Goal: Task Accomplishment & Management: Manage account settings

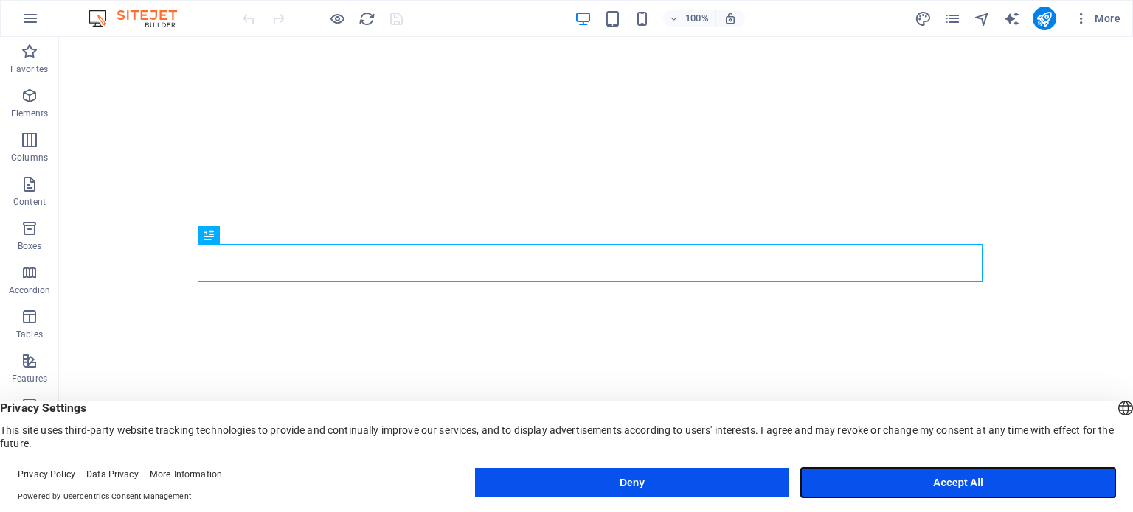
click at [871, 486] on button "Accept All" at bounding box center [958, 482] width 314 height 29
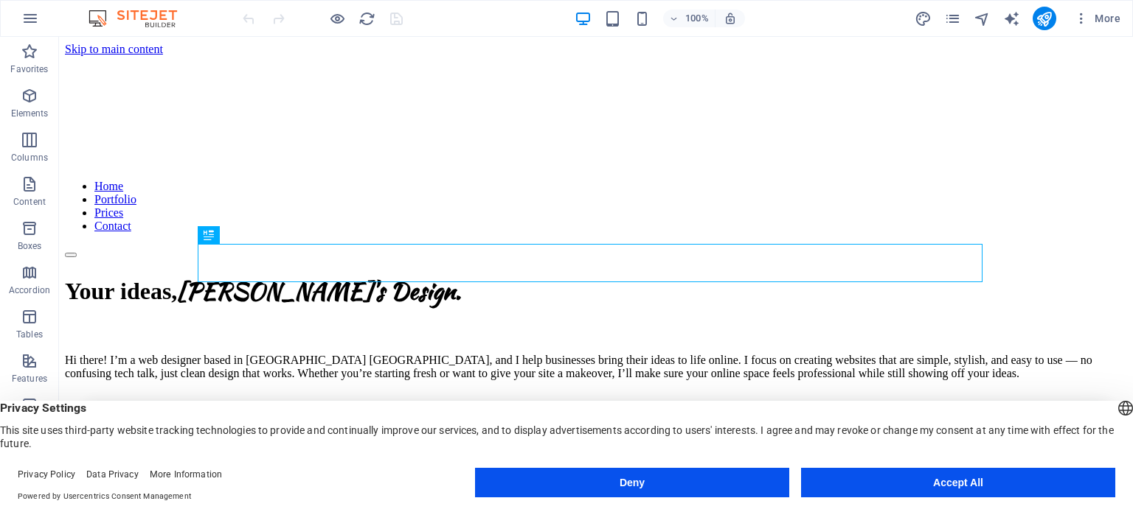
scroll to position [268, 0]
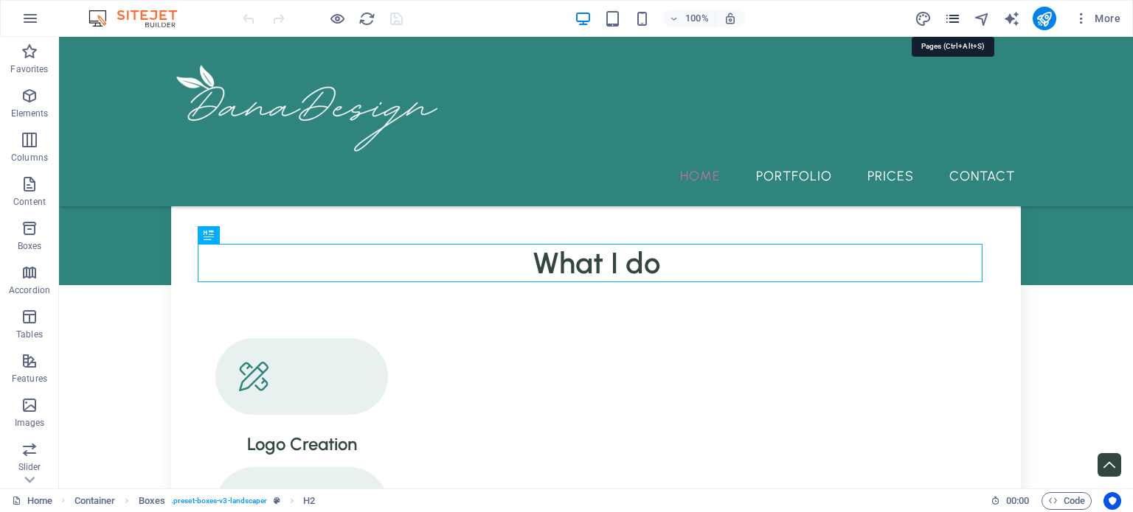
click at [948, 18] on icon "pages" at bounding box center [952, 18] width 17 height 17
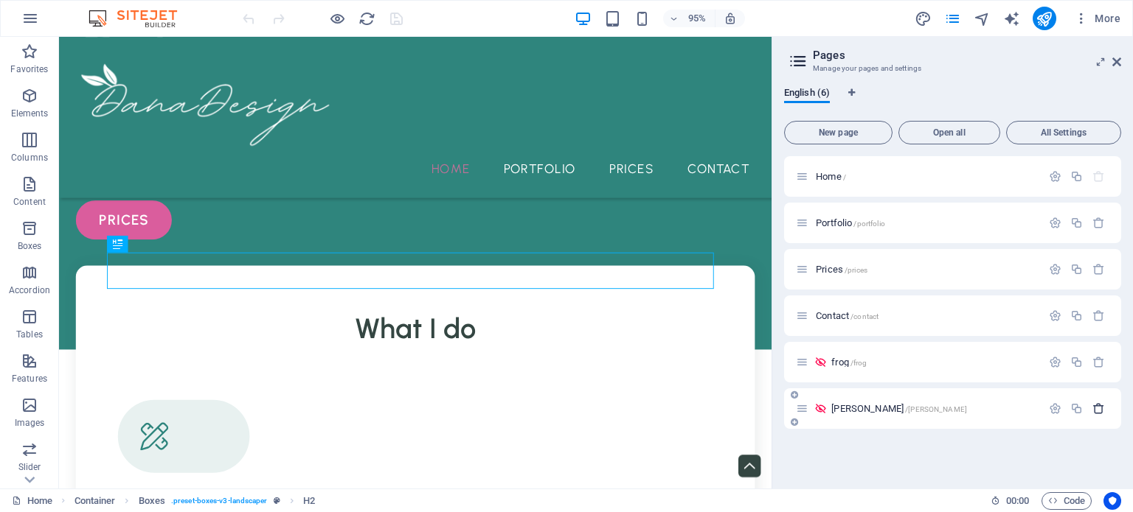
click at [1094, 411] on icon "button" at bounding box center [1098, 409] width 13 height 13
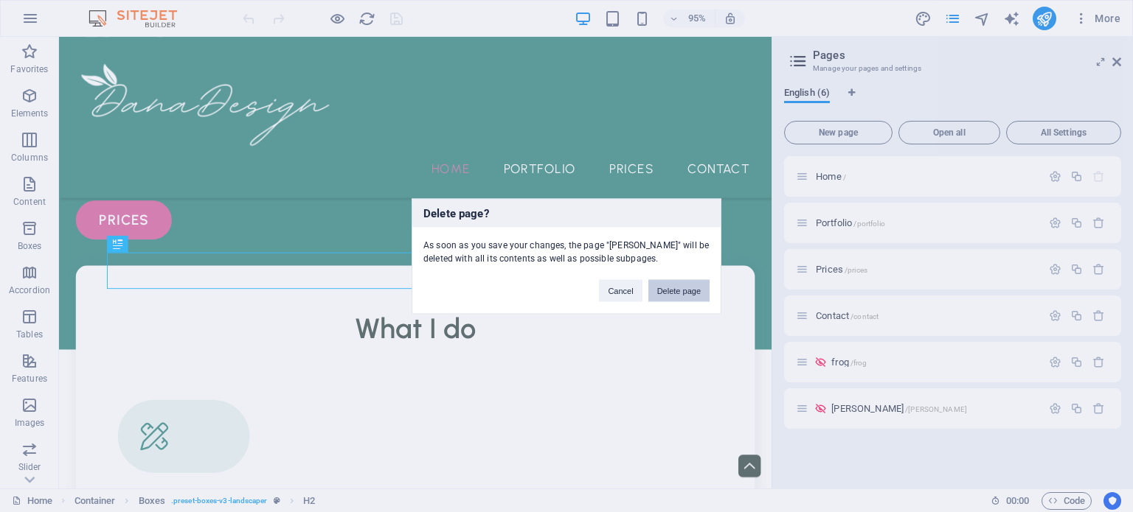
click at [699, 286] on button "Delete page" at bounding box center [678, 290] width 61 height 22
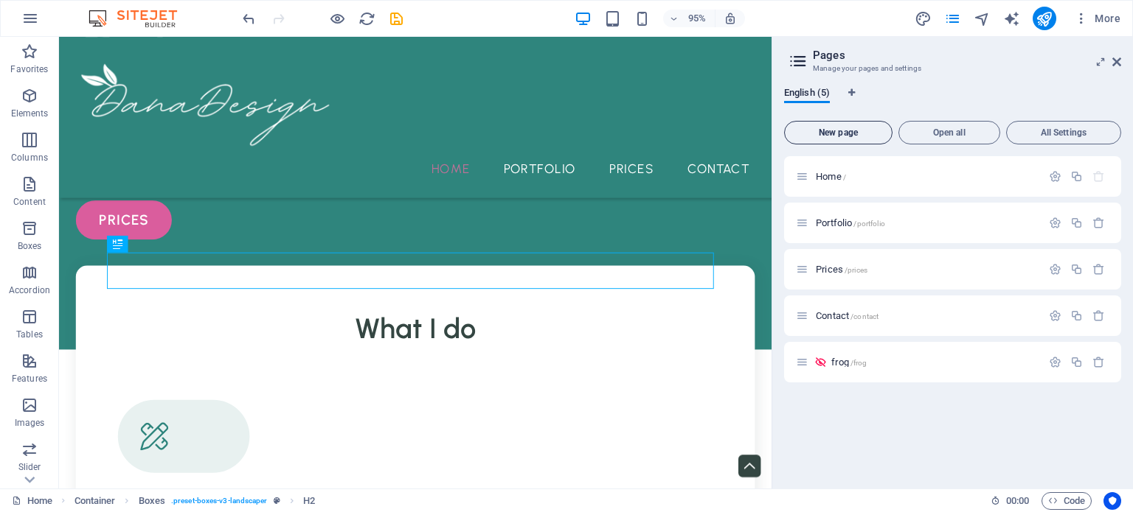
click at [870, 132] on span "New page" at bounding box center [837, 132] width 95 height 9
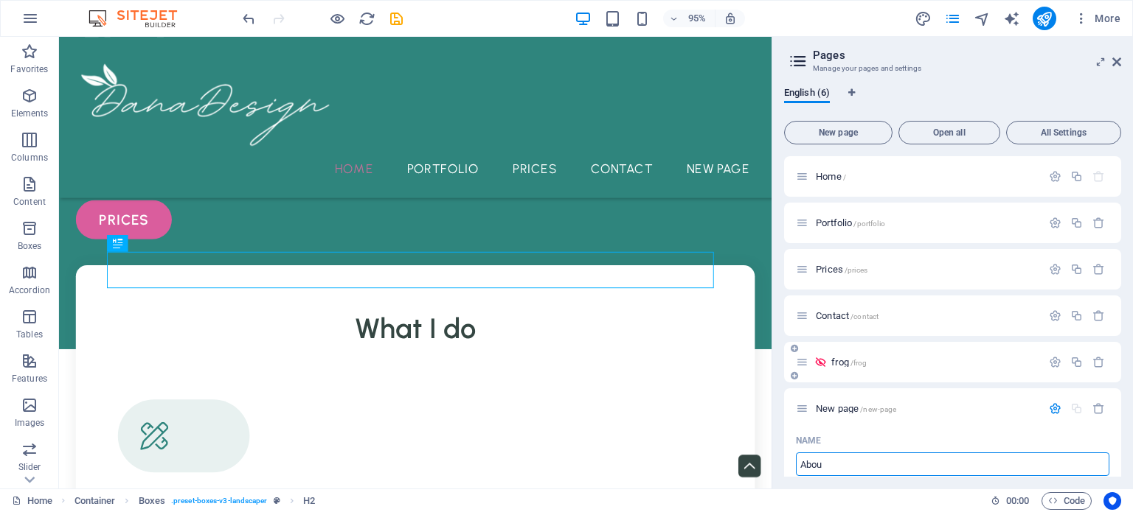
type input "About"
type input "/abou"
type input "About D"
type input "/about"
type input "About D"
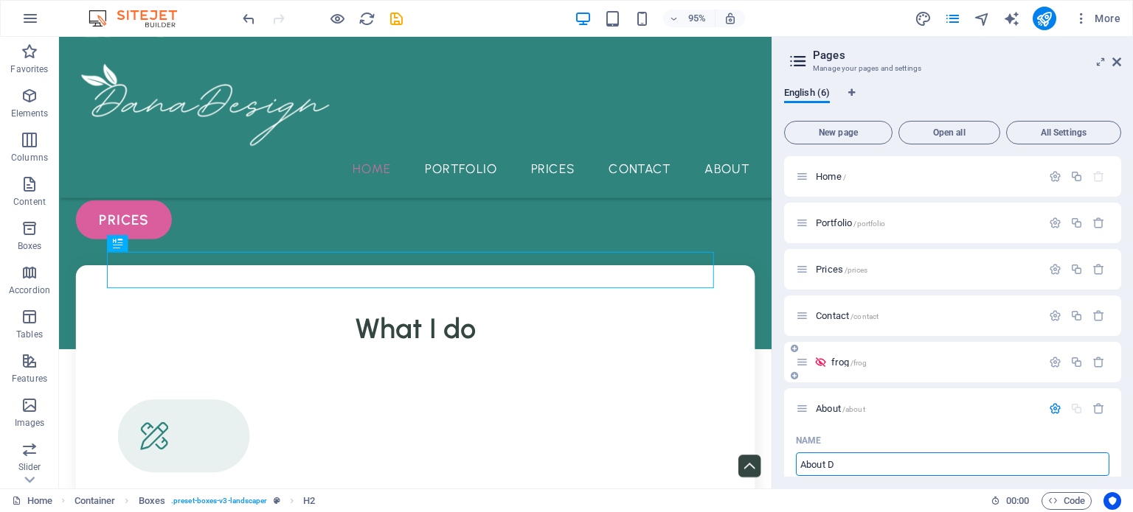
type input "/about-d"
type input "About [PERSON_NAME]"
type input "/about-[PERSON_NAME]"
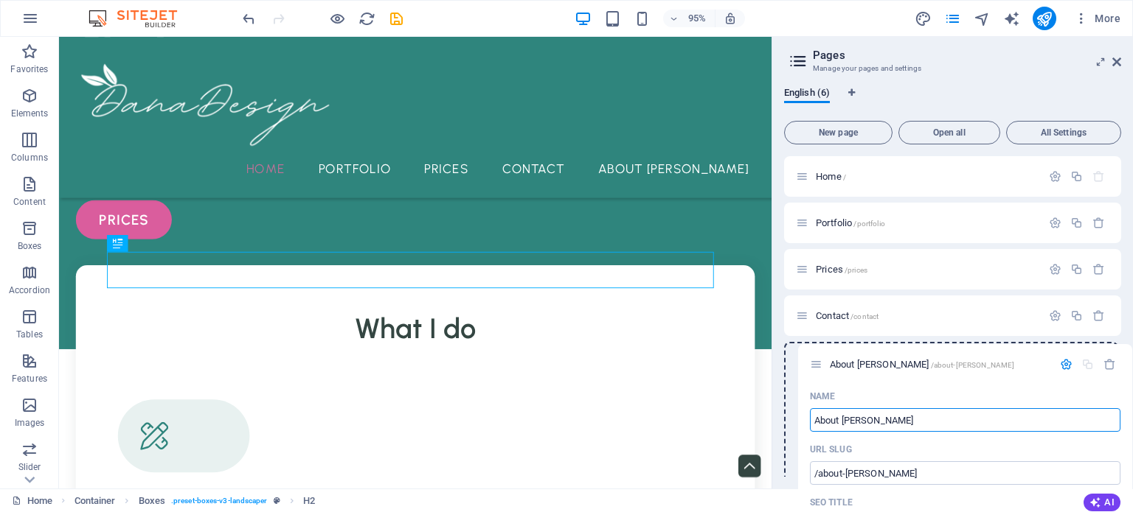
drag, startPoint x: 804, startPoint y: 409, endPoint x: 818, endPoint y: 356, distance: 54.9
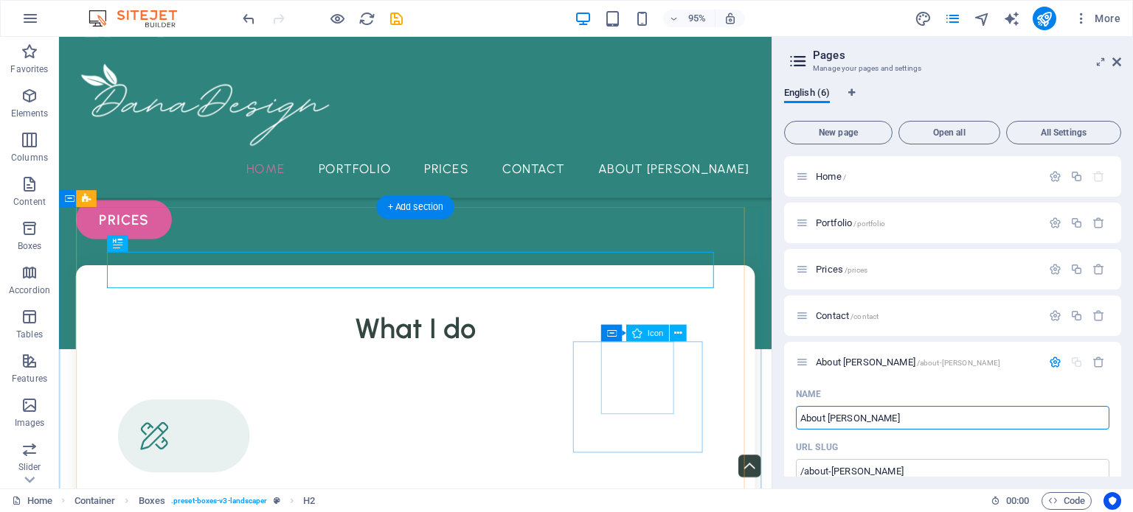
type input "About [PERSON_NAME]"
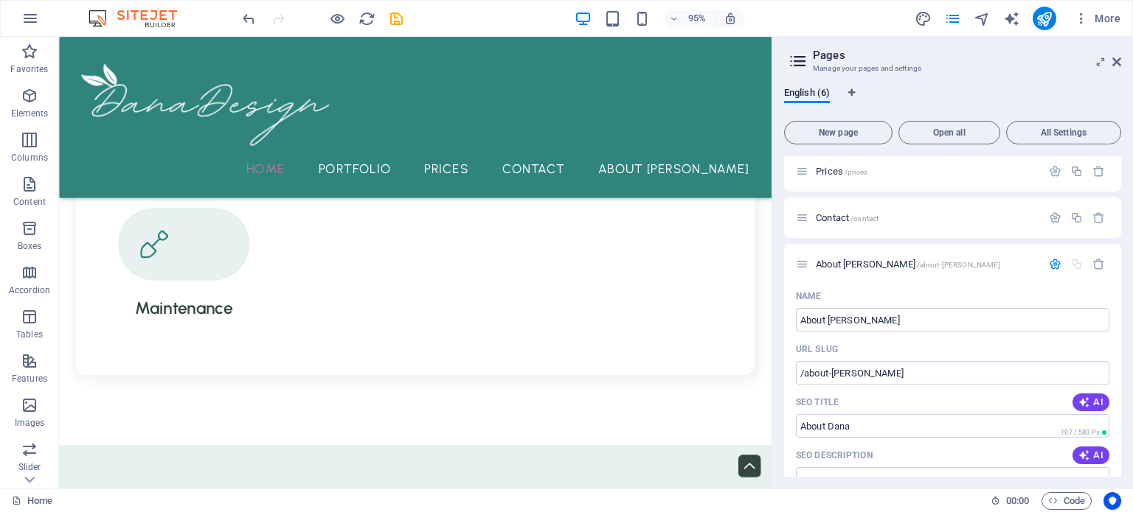
scroll to position [0, 0]
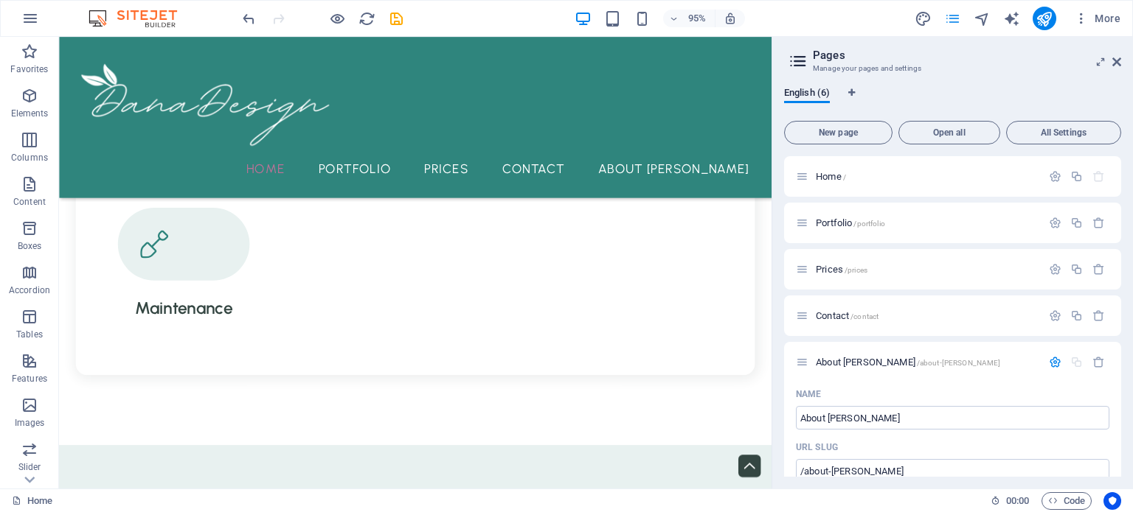
click at [959, 22] on icon "pages" at bounding box center [952, 18] width 17 height 17
click at [1112, 63] on icon at bounding box center [1116, 62] width 9 height 12
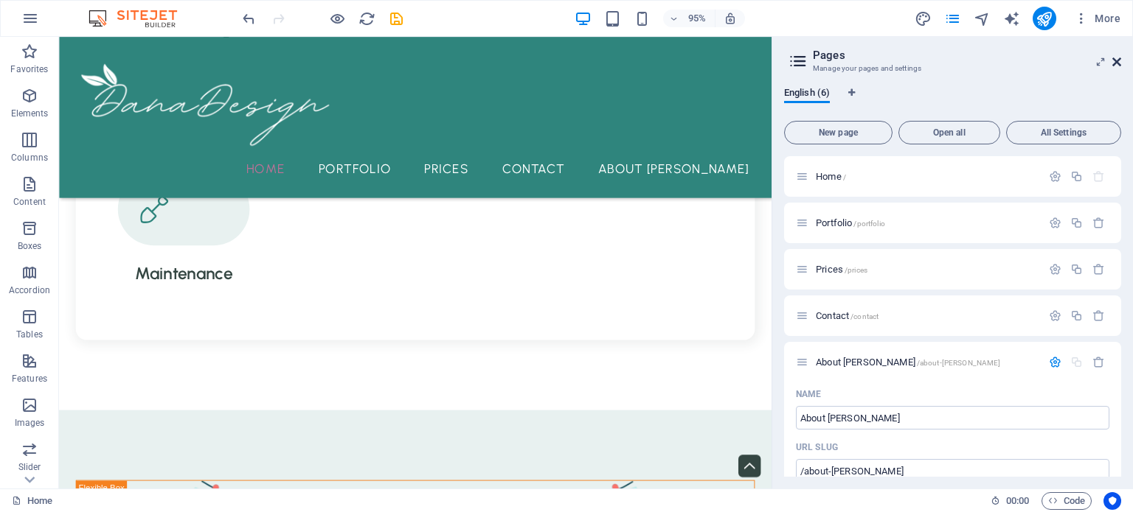
scroll to position [839, 0]
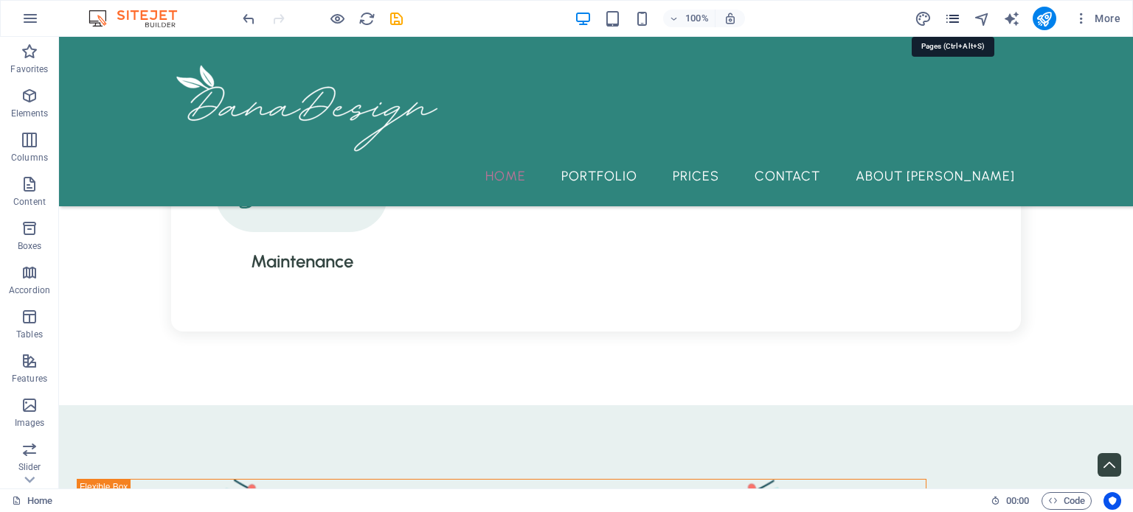
click at [944, 20] on icon "pages" at bounding box center [952, 18] width 17 height 17
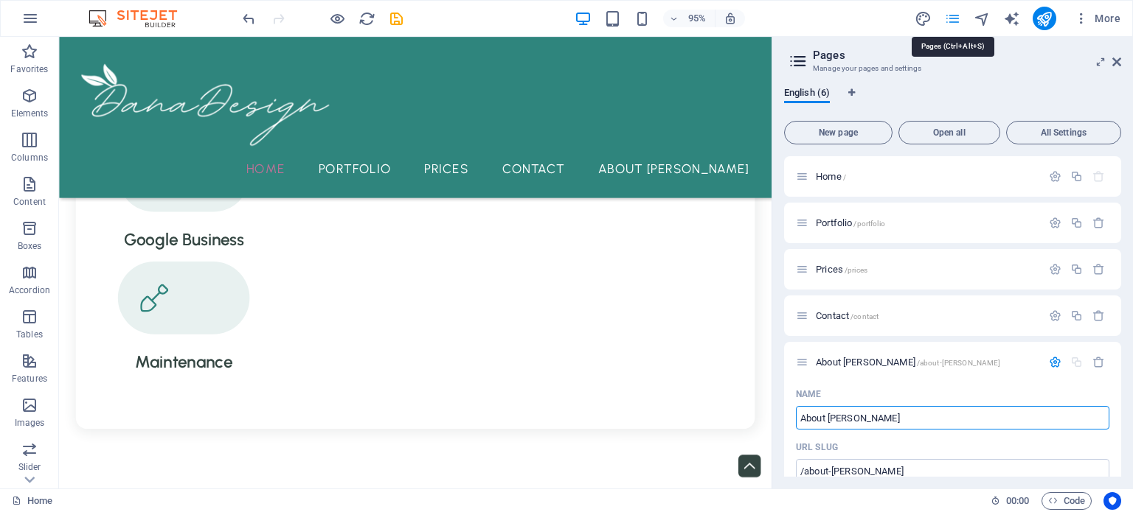
scroll to position [896, 0]
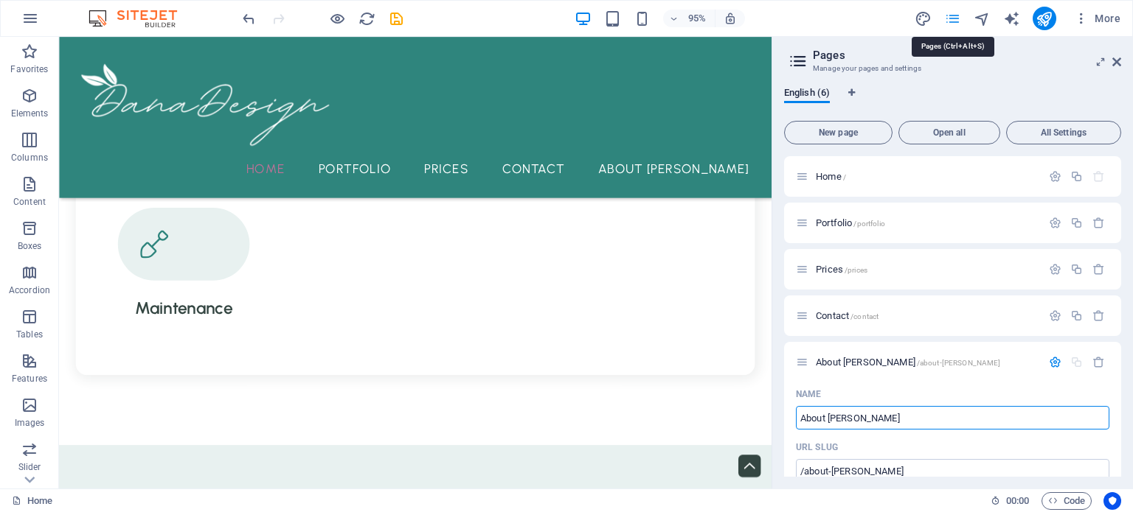
drag, startPoint x: 946, startPoint y: 19, endPoint x: 970, endPoint y: 21, distance: 24.4
click at [948, 19] on icon "pages" at bounding box center [952, 18] width 17 height 17
click at [982, 18] on icon "navigator" at bounding box center [981, 18] width 17 height 17
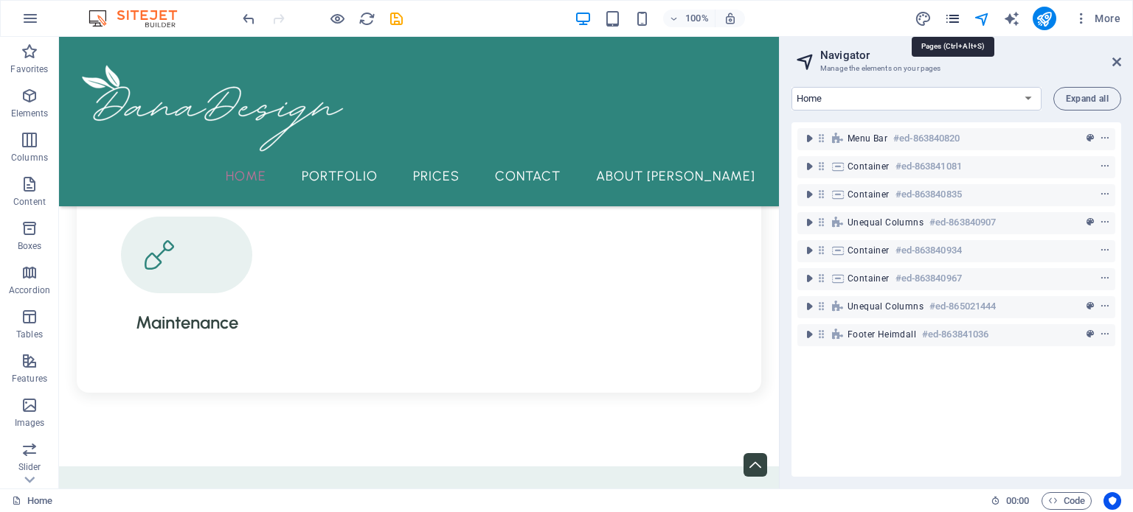
click at [955, 20] on icon "pages" at bounding box center [952, 18] width 17 height 17
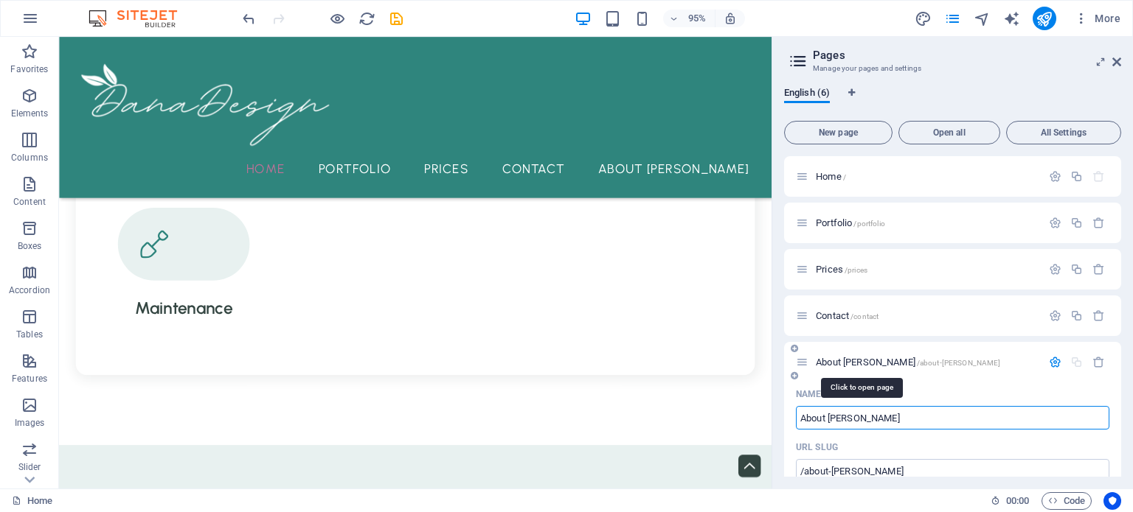
click at [849, 366] on span "About [PERSON_NAME] /about-[PERSON_NAME]" at bounding box center [908, 362] width 184 height 11
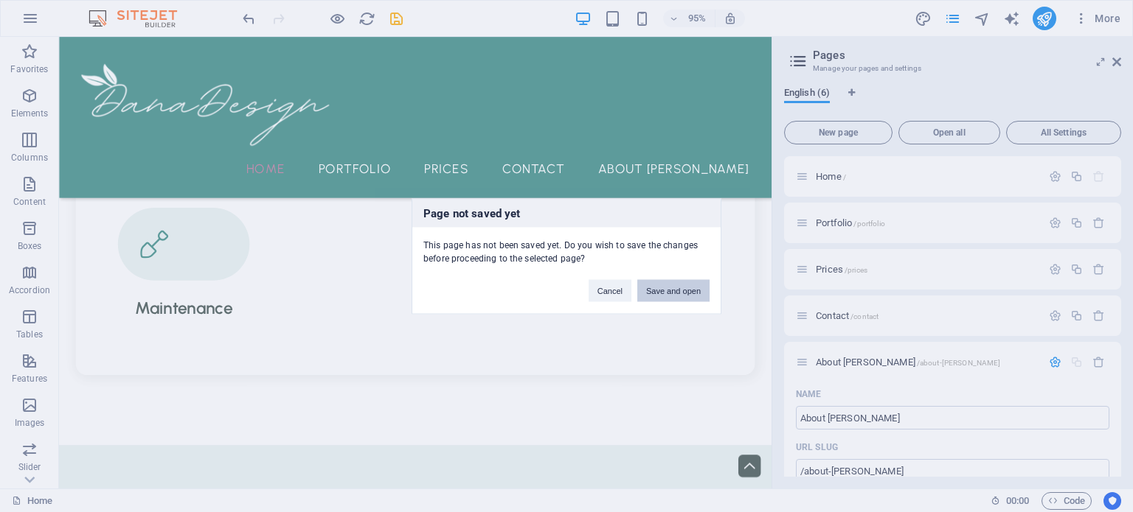
click at [692, 283] on button "Save and open" at bounding box center [673, 290] width 72 height 22
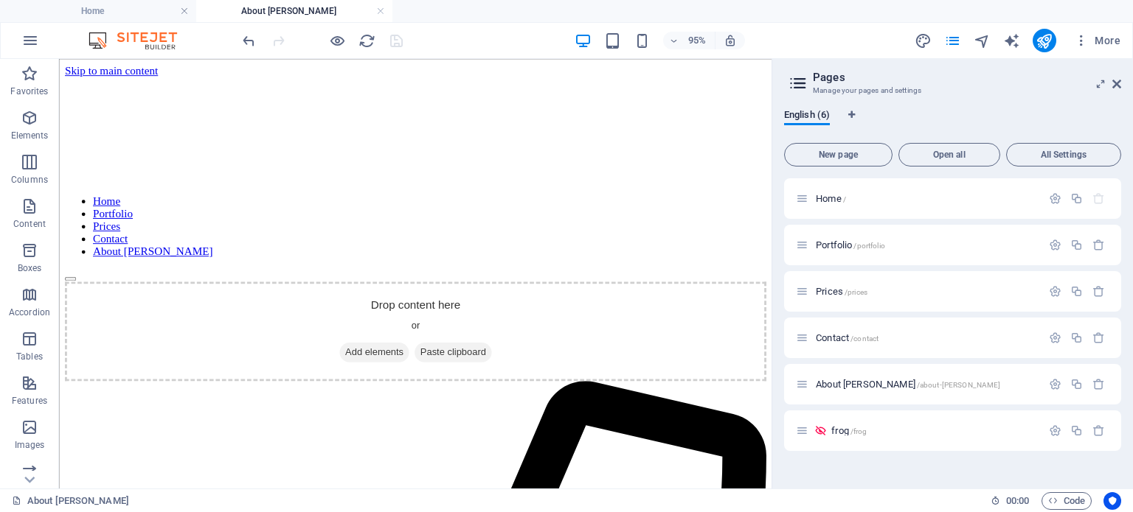
scroll to position [0, 0]
click at [32, 44] on icon "button" at bounding box center [30, 41] width 18 height 18
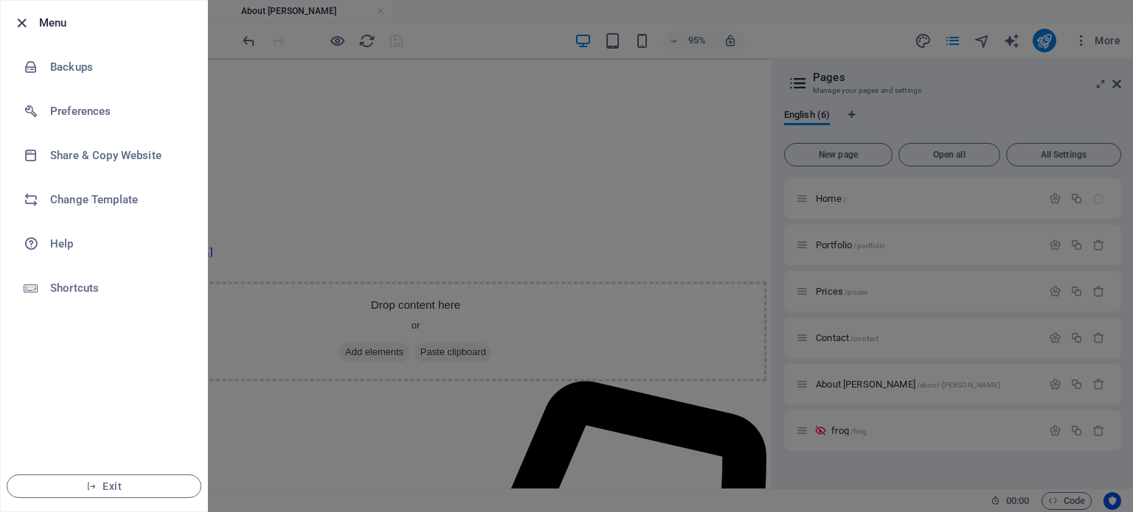
click at [27, 22] on icon "button" at bounding box center [21, 23] width 17 height 17
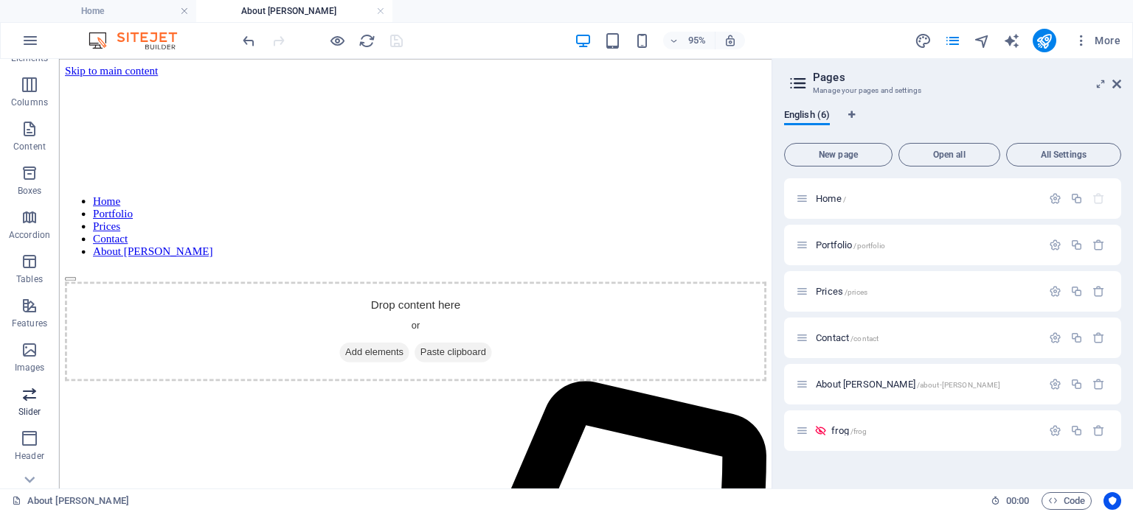
scroll to position [233, 0]
click at [28, 203] on span "Images" at bounding box center [29, 203] width 59 height 35
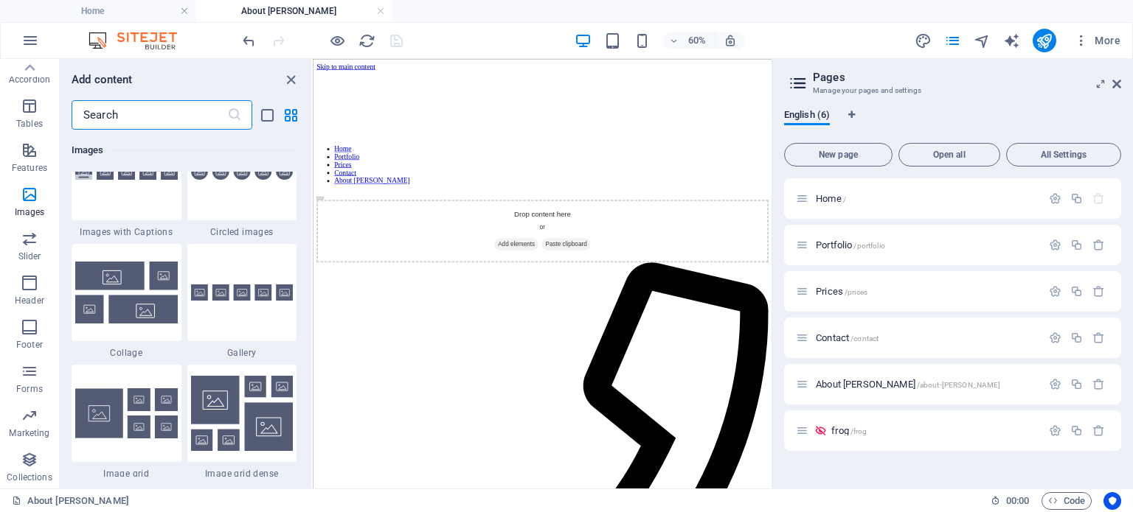
scroll to position [7133, 0]
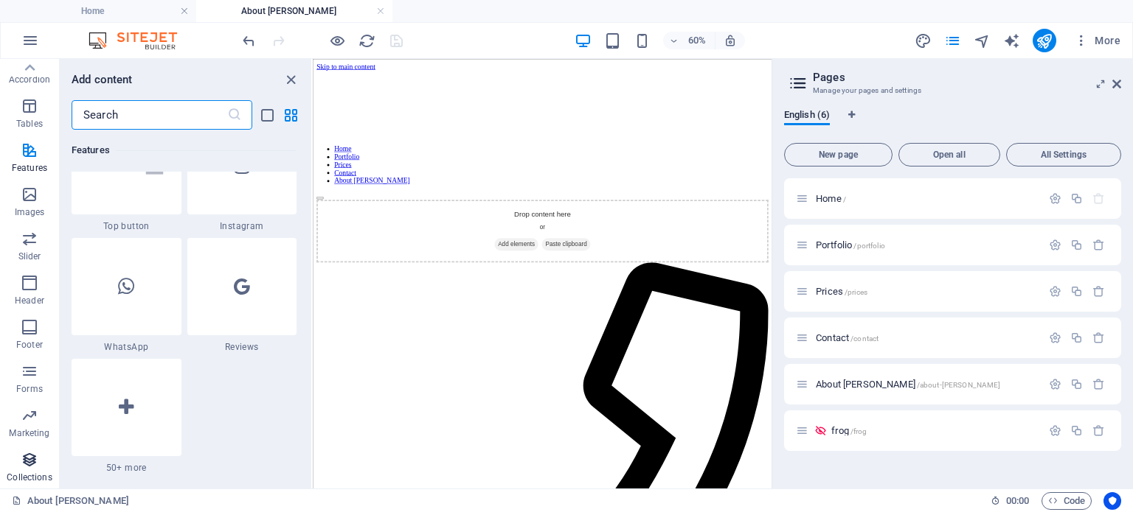
click at [27, 472] on p "Collections" at bounding box center [29, 478] width 45 height 12
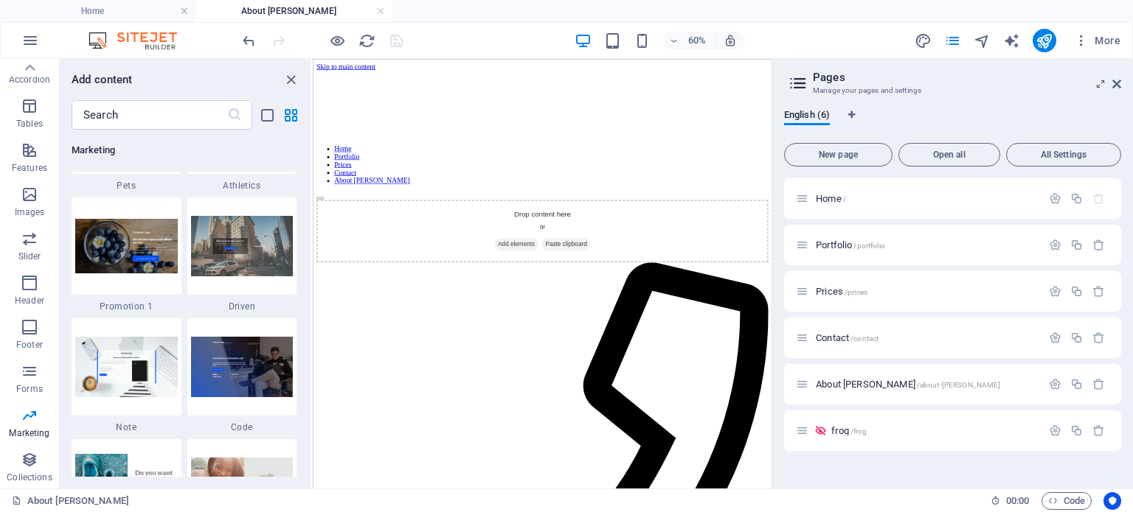
scroll to position [12564, 0]
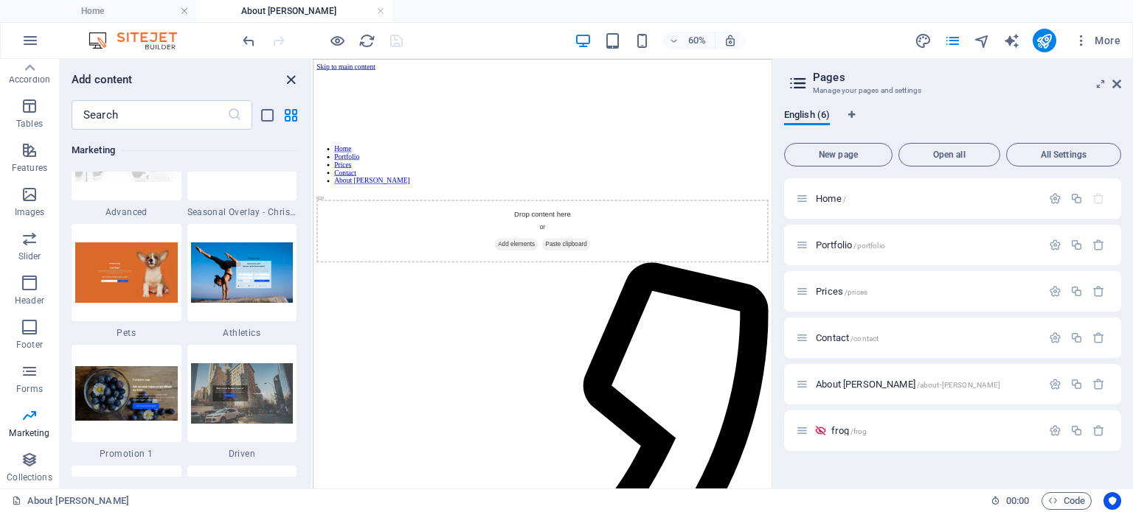
click at [296, 83] on icon "close panel" at bounding box center [290, 80] width 17 height 17
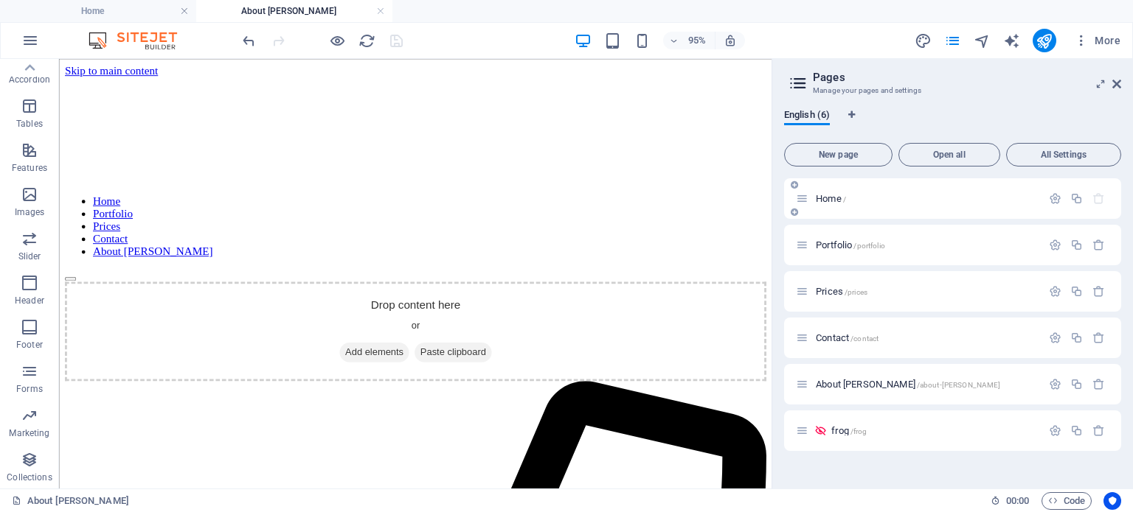
click at [840, 192] on div "Home /" at bounding box center [919, 198] width 246 height 17
click at [837, 197] on span "Home /" at bounding box center [831, 198] width 30 height 11
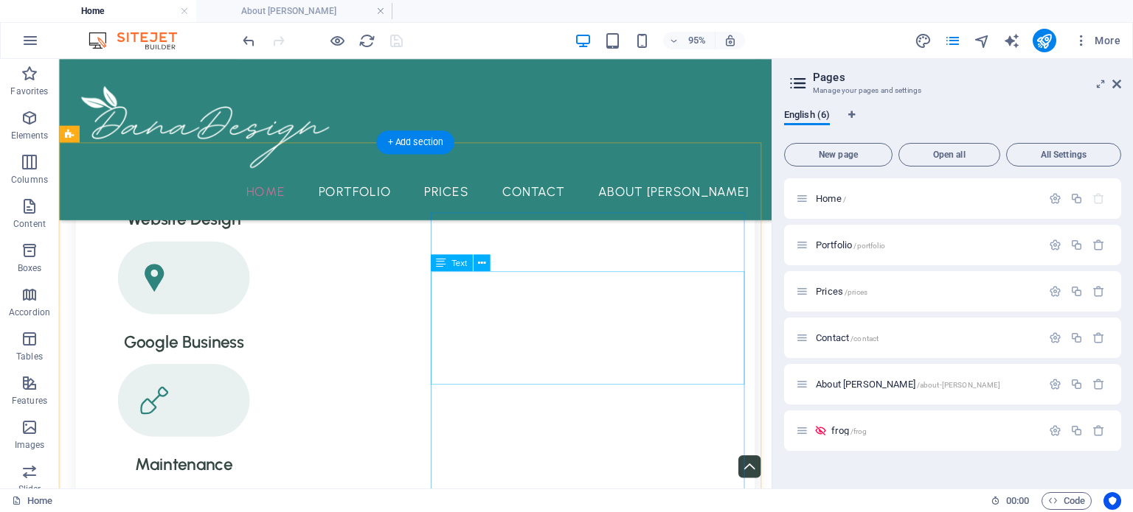
scroll to position [740, 0]
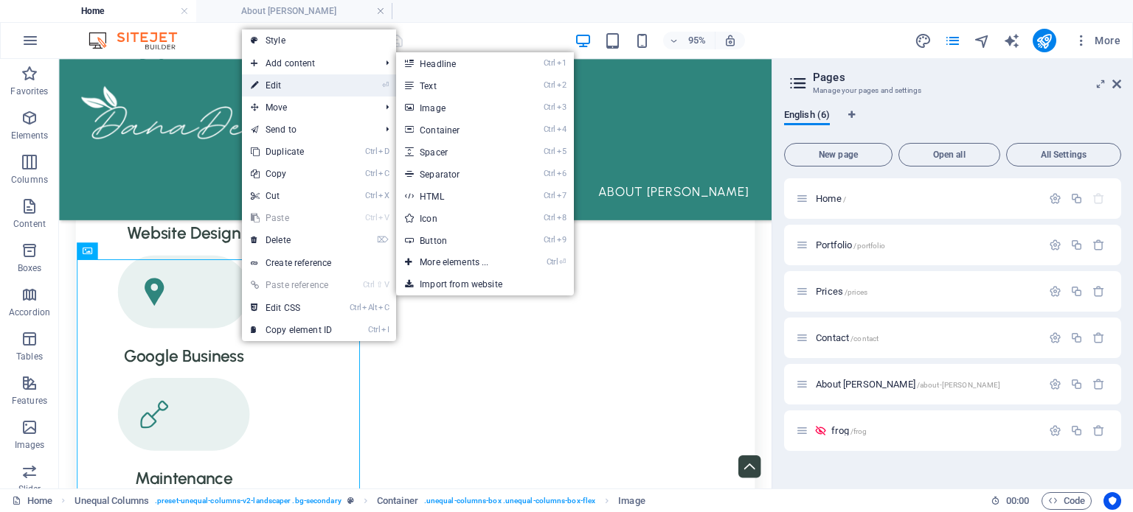
click at [305, 75] on link "⏎ Edit" at bounding box center [291, 85] width 99 height 22
select select "%"
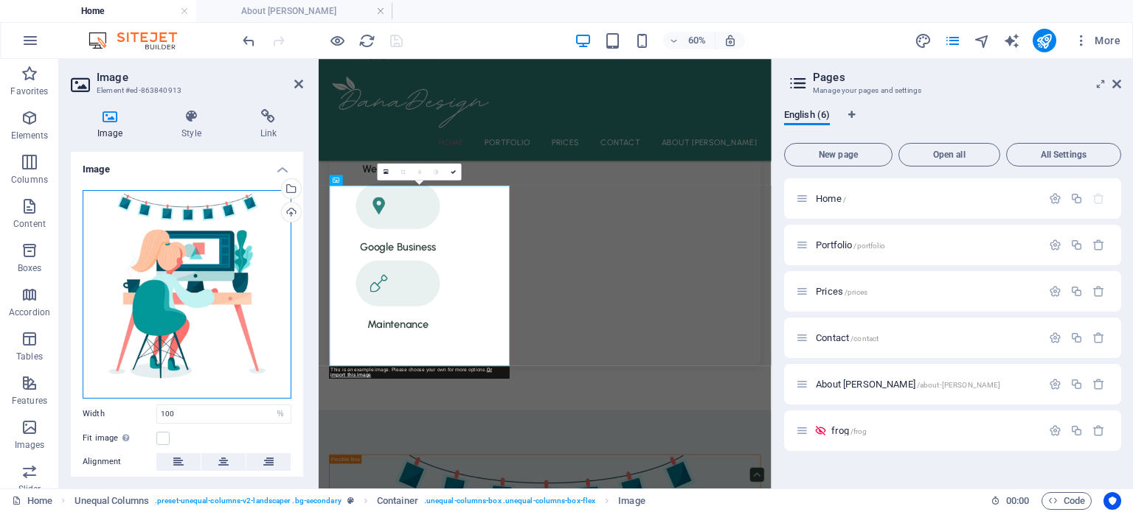
click at [234, 228] on div "Drag files here, click to choose files or select files from Files or our free s…" at bounding box center [187, 294] width 209 height 209
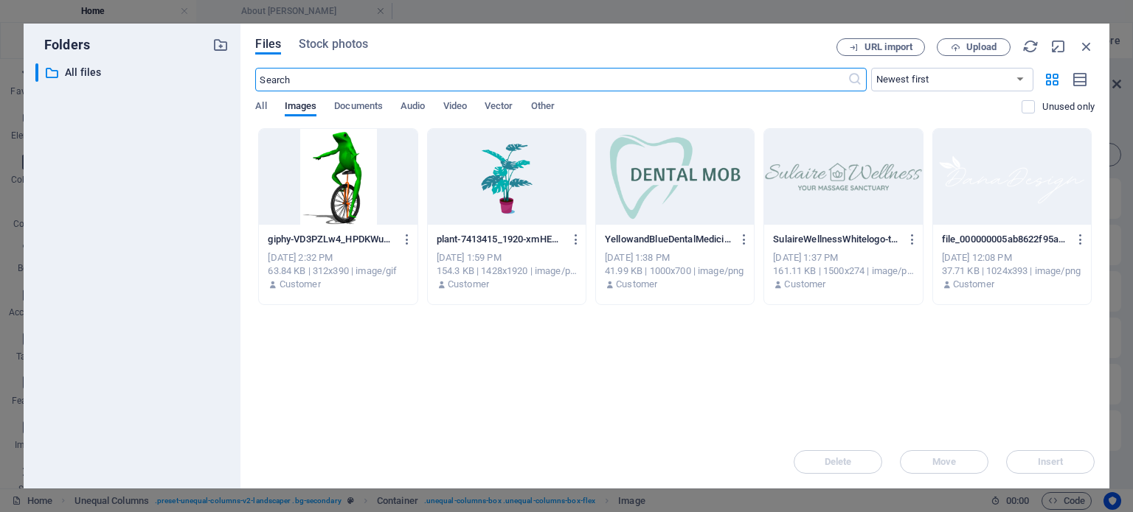
scroll to position [0, 0]
click at [1091, 41] on icon "button" at bounding box center [1086, 46] width 16 height 16
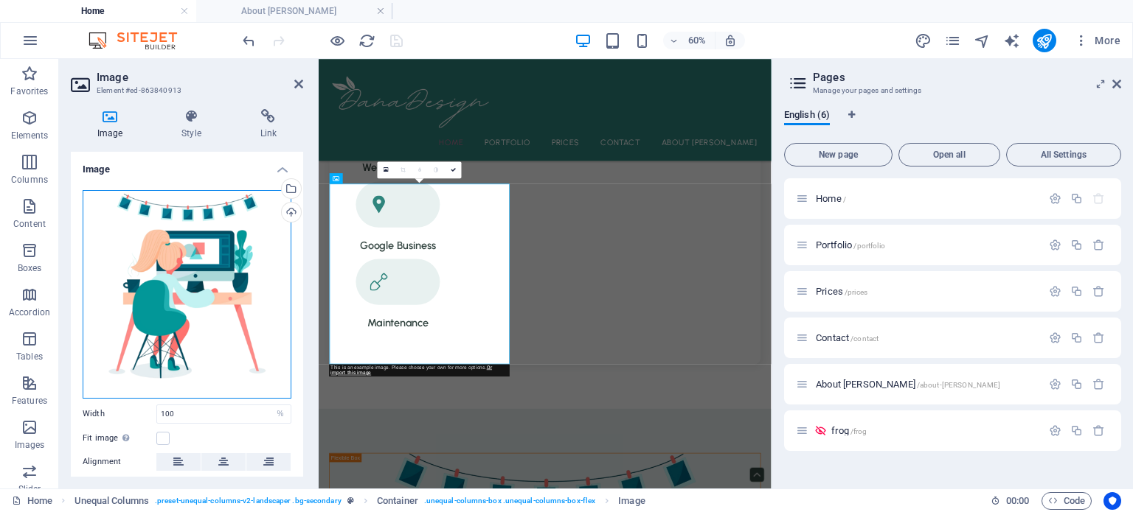
drag, startPoint x: 195, startPoint y: 246, endPoint x: 272, endPoint y: 280, distance: 83.9
click at [272, 280] on div "Drag files here, click to choose files or select files from Files or our free s…" at bounding box center [187, 294] width 209 height 209
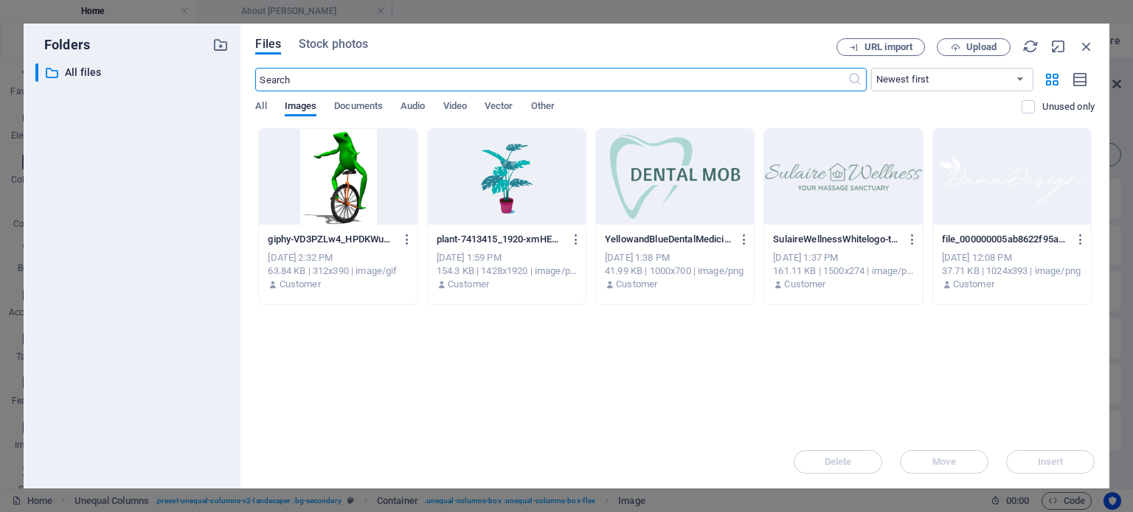
scroll to position [0, 0]
click at [1085, 46] on icon "button" at bounding box center [1086, 46] width 16 height 16
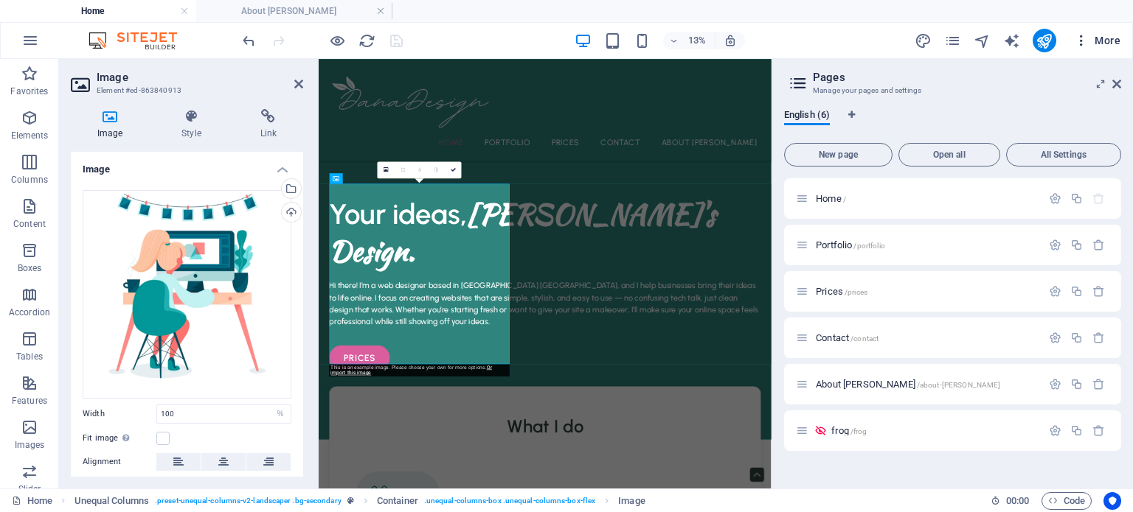
scroll to position [743, 0]
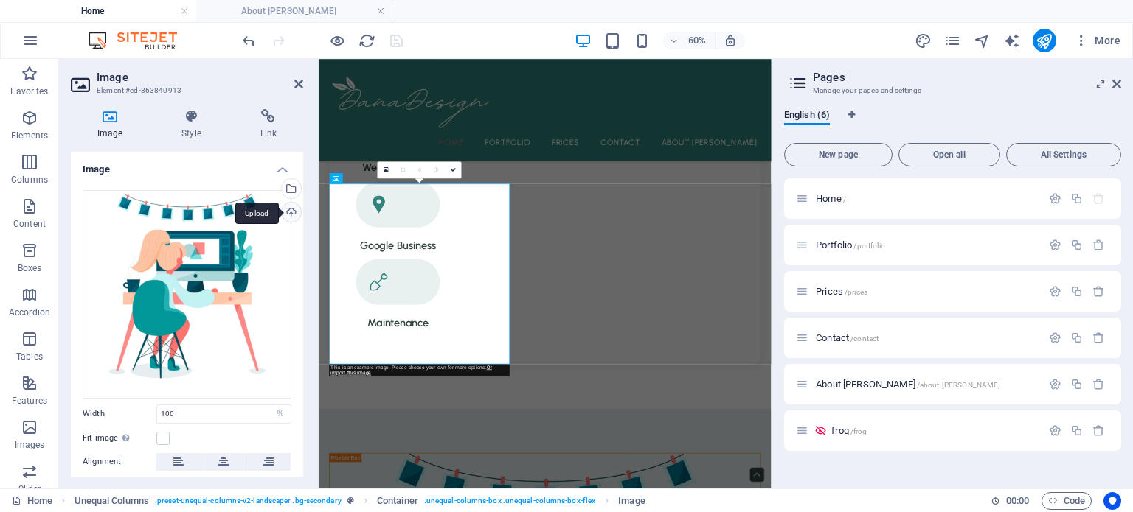
click at [285, 210] on div "Upload" at bounding box center [290, 214] width 22 height 22
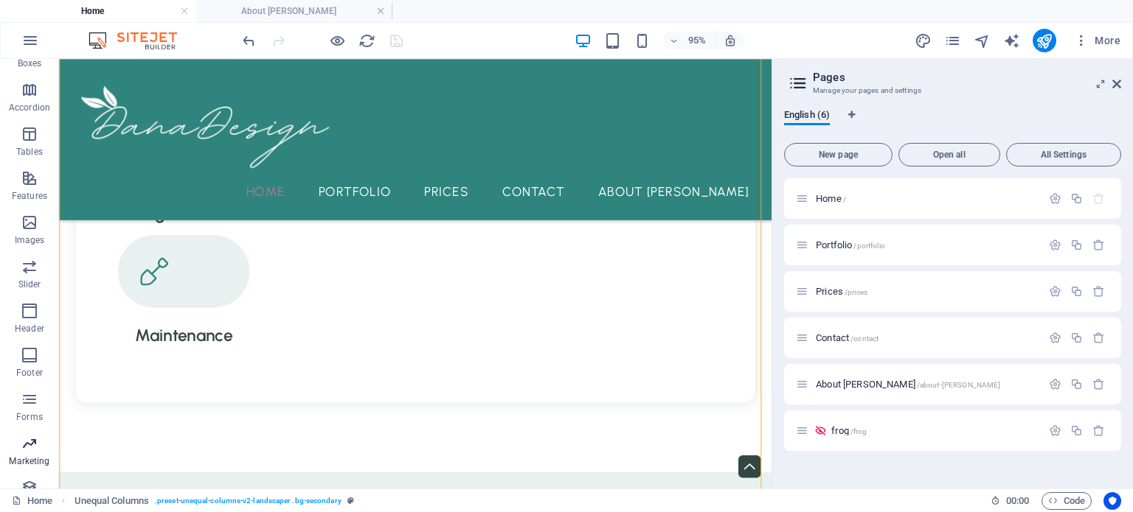
scroll to position [233, 0]
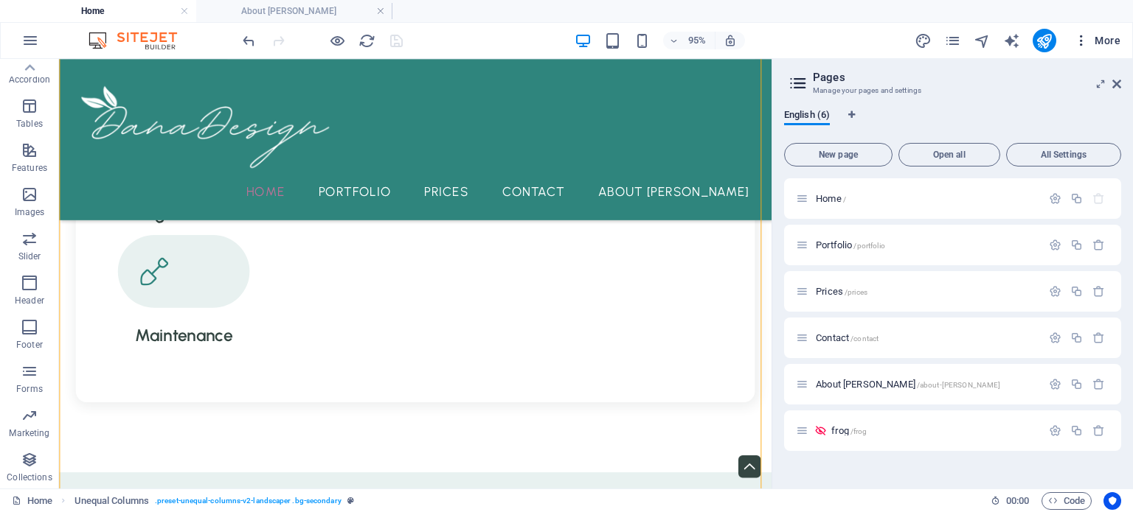
click at [1099, 41] on span "More" at bounding box center [1097, 40] width 46 height 15
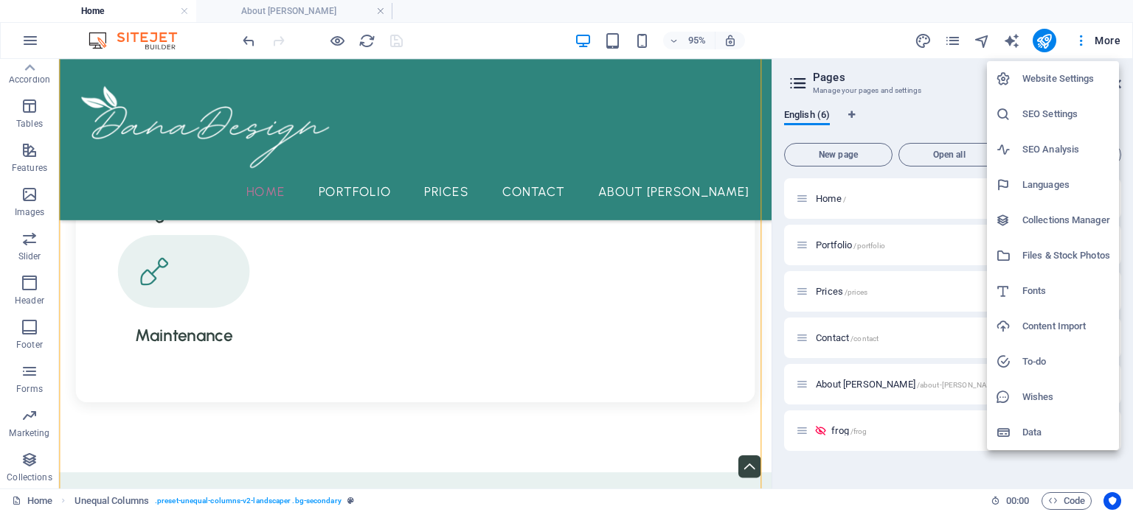
click at [1072, 248] on h6 "Files & Stock Photos" at bounding box center [1066, 256] width 88 height 18
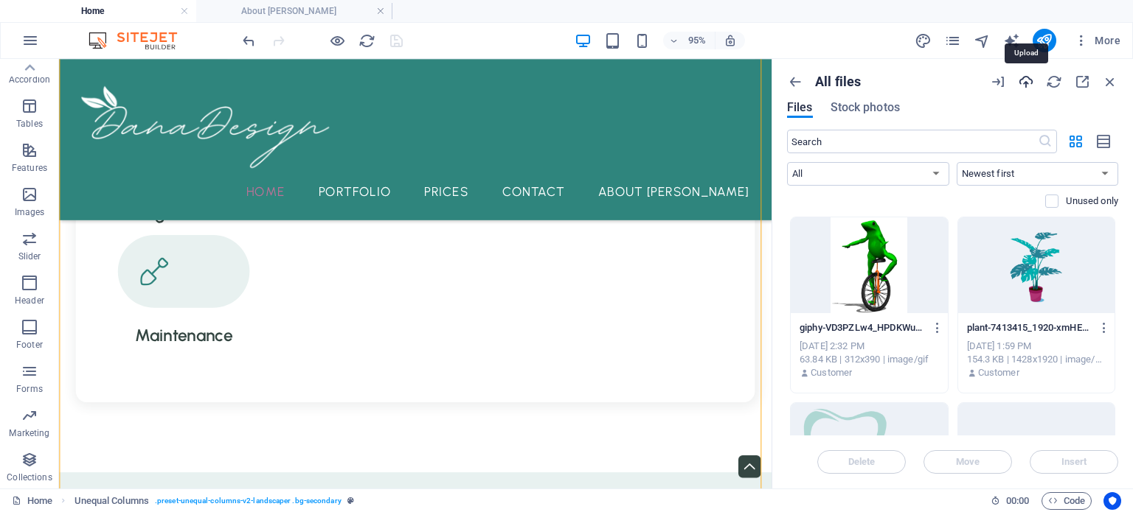
click at [1029, 74] on icon "button" at bounding box center [1026, 82] width 16 height 16
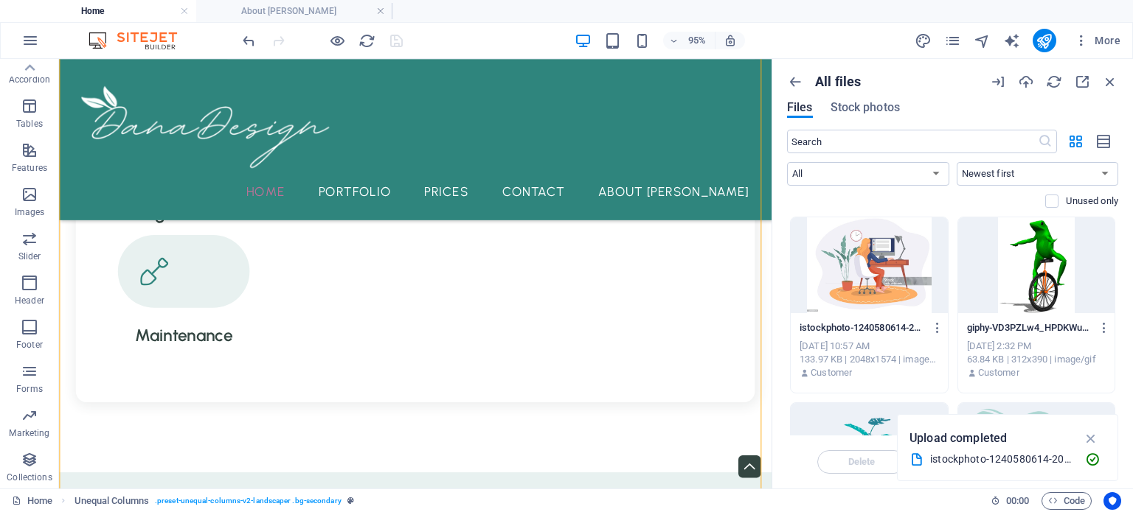
click at [434, 35] on div "95% More" at bounding box center [683, 41] width 886 height 24
click at [1106, 90] on div "All files Files Stock photos" at bounding box center [952, 102] width 331 height 56
click at [1109, 85] on icon "button" at bounding box center [1110, 82] width 16 height 16
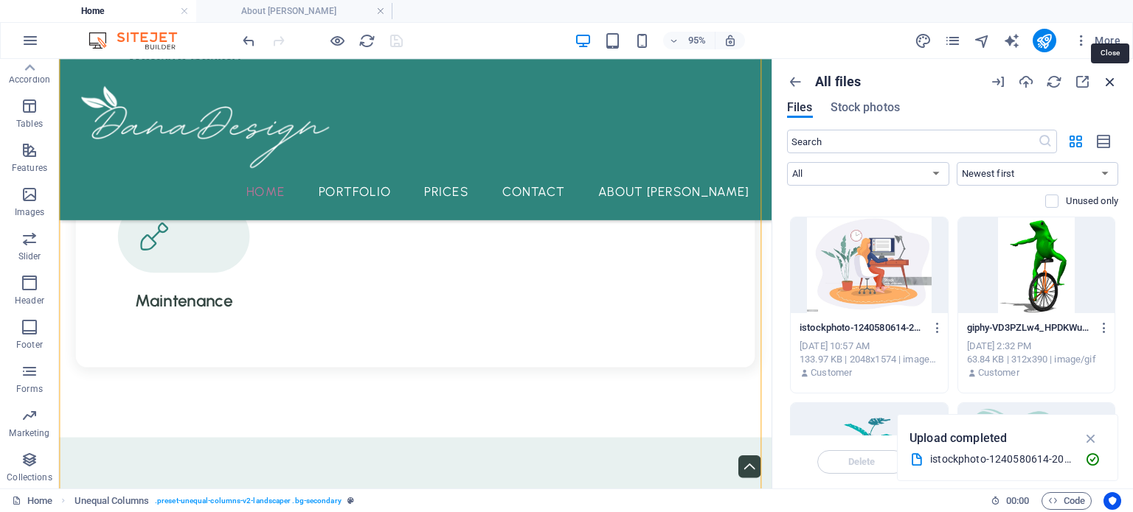
scroll to position [834, 0]
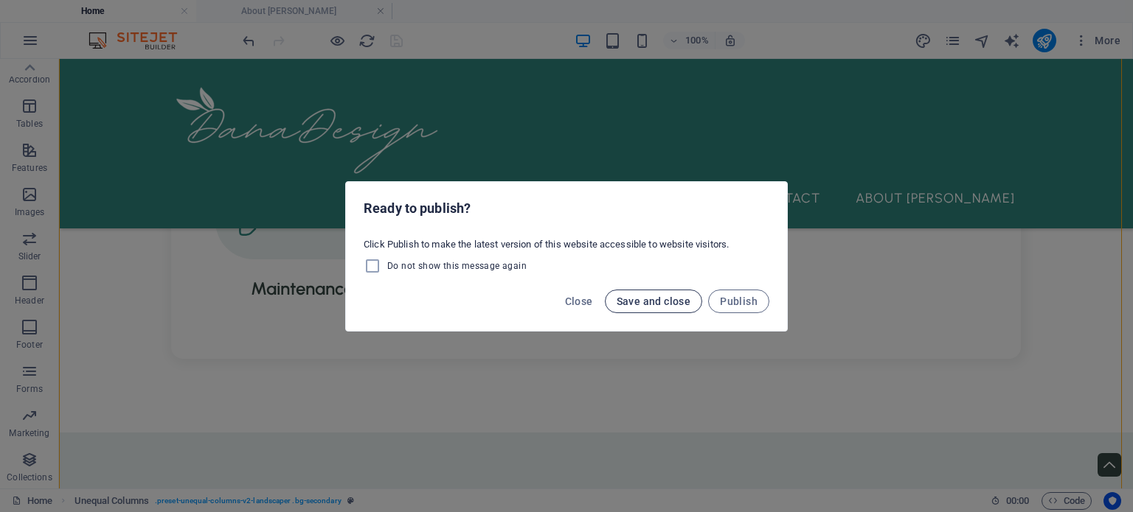
click at [684, 310] on button "Save and close" at bounding box center [654, 302] width 98 height 24
